Goal: Check status: Check status

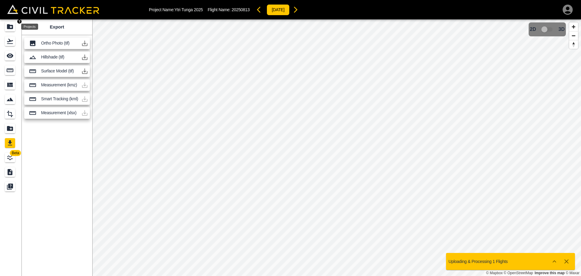
click at [8, 25] on icon "Projects" at bounding box center [10, 26] width 6 height 5
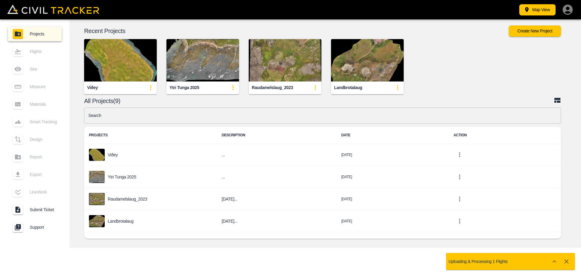
click at [192, 53] on img "button" at bounding box center [202, 60] width 73 height 42
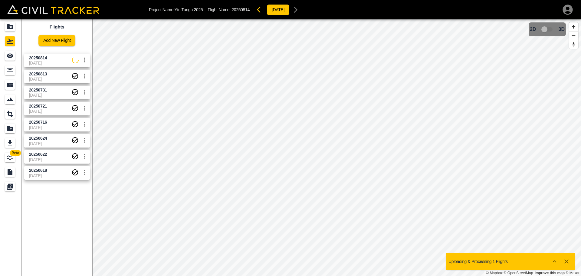
click at [52, 77] on span "[DATE]" at bounding box center [50, 79] width 42 height 5
click at [520, 252] on div "Uploading & Processing 1 Flights" at bounding box center [510, 261] width 129 height 21
click at [521, 257] on div "Uploading & Processing 1 Flights" at bounding box center [510, 261] width 129 height 17
click at [569, 263] on icon "button" at bounding box center [566, 261] width 4 height 4
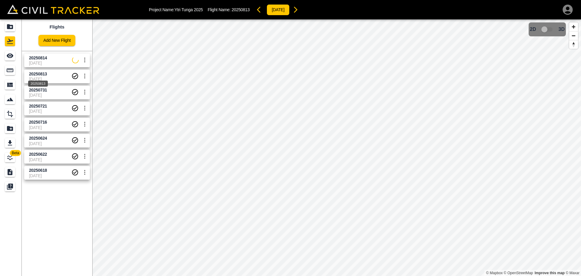
click at [36, 75] on span "20250813" at bounding box center [38, 73] width 18 height 5
click at [53, 94] on span "[DATE]" at bounding box center [50, 95] width 42 height 5
click at [51, 77] on span "[DATE]" at bounding box center [50, 79] width 42 height 5
click at [11, 142] on icon "Export" at bounding box center [10, 142] width 4 height 5
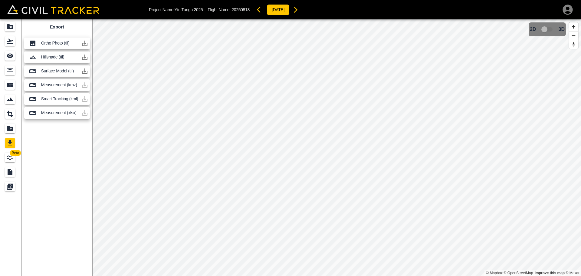
click at [86, 46] on icon "button" at bounding box center [84, 43] width 5 height 5
